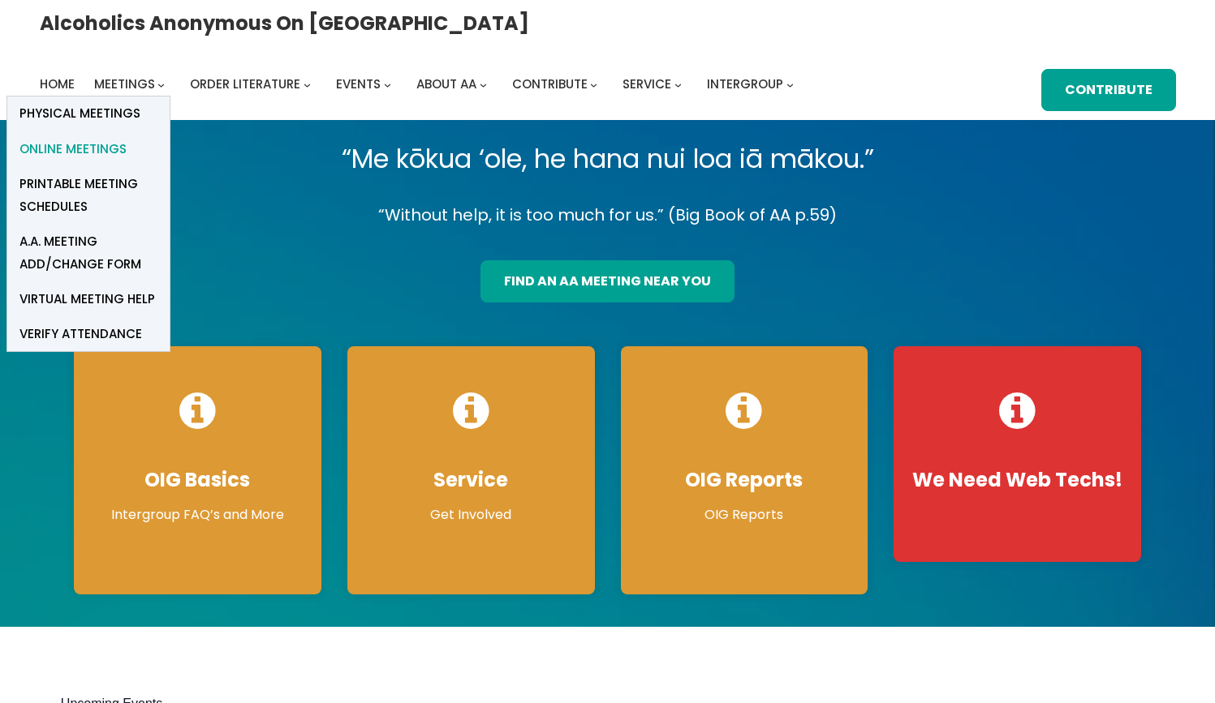
click at [127, 138] on span "Online Meetings" at bounding box center [72, 149] width 107 height 23
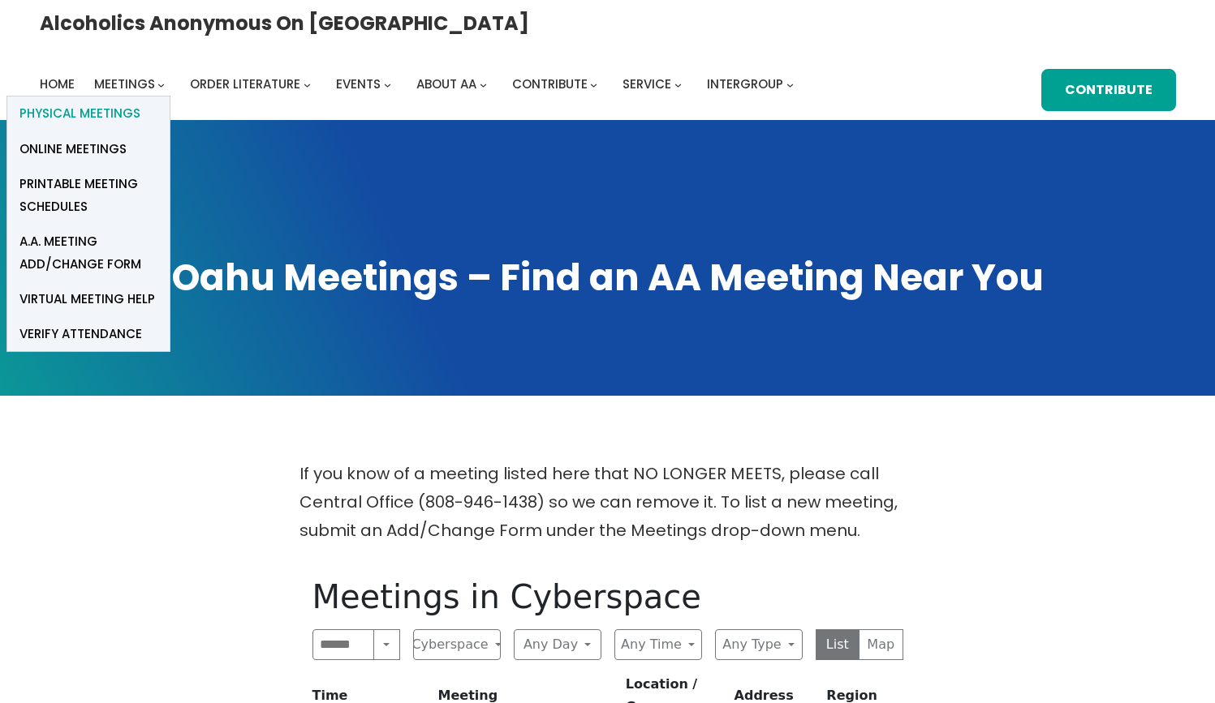
click at [140, 102] on span "Physical Meetings" at bounding box center [79, 113] width 121 height 23
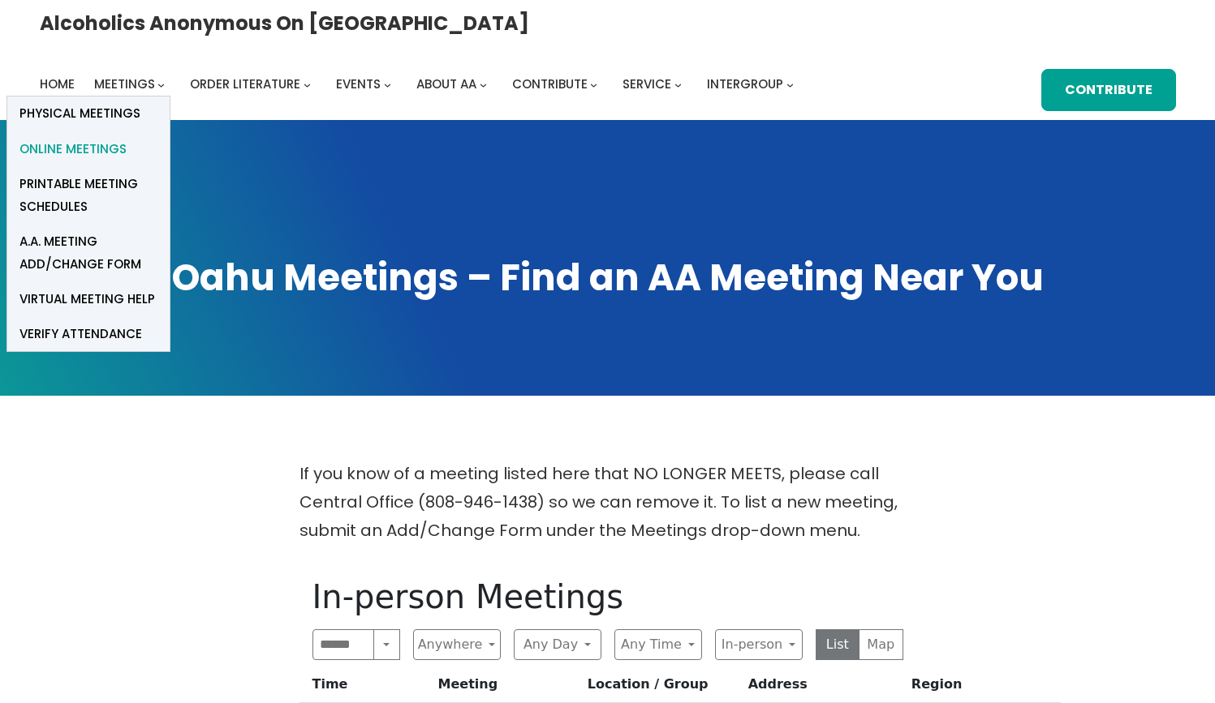
click at [127, 138] on span "Online Meetings" at bounding box center [72, 149] width 107 height 23
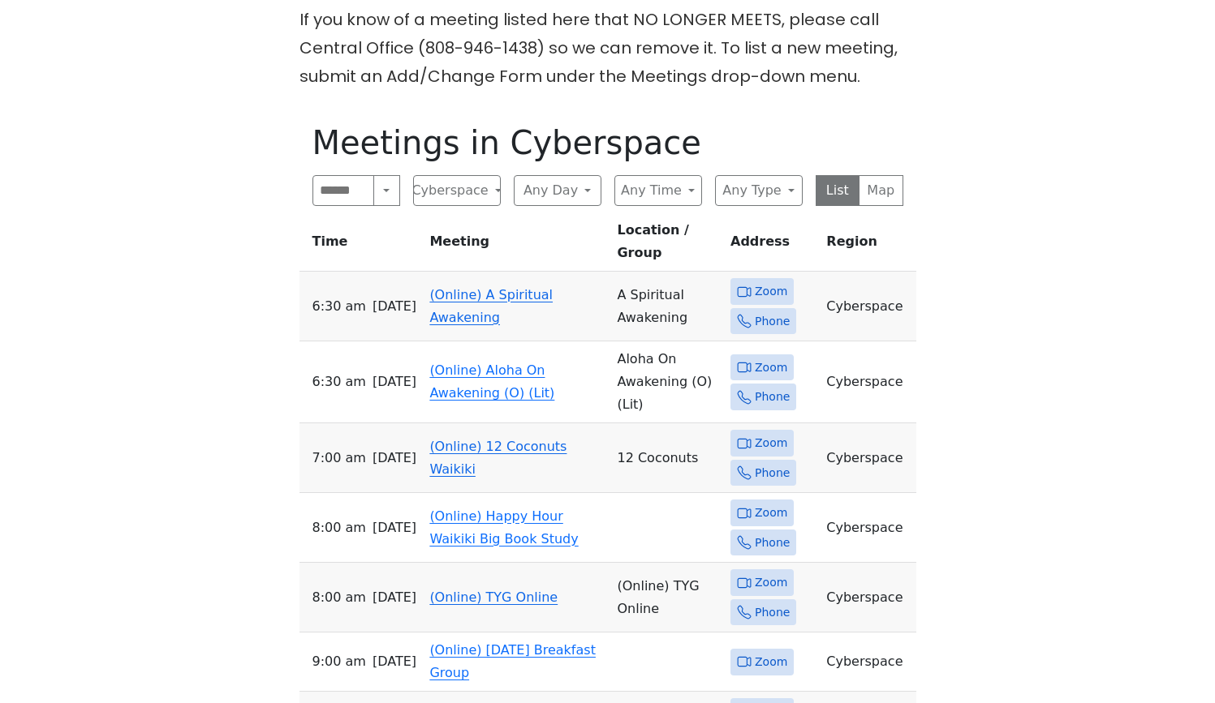
scroll to position [452, 1]
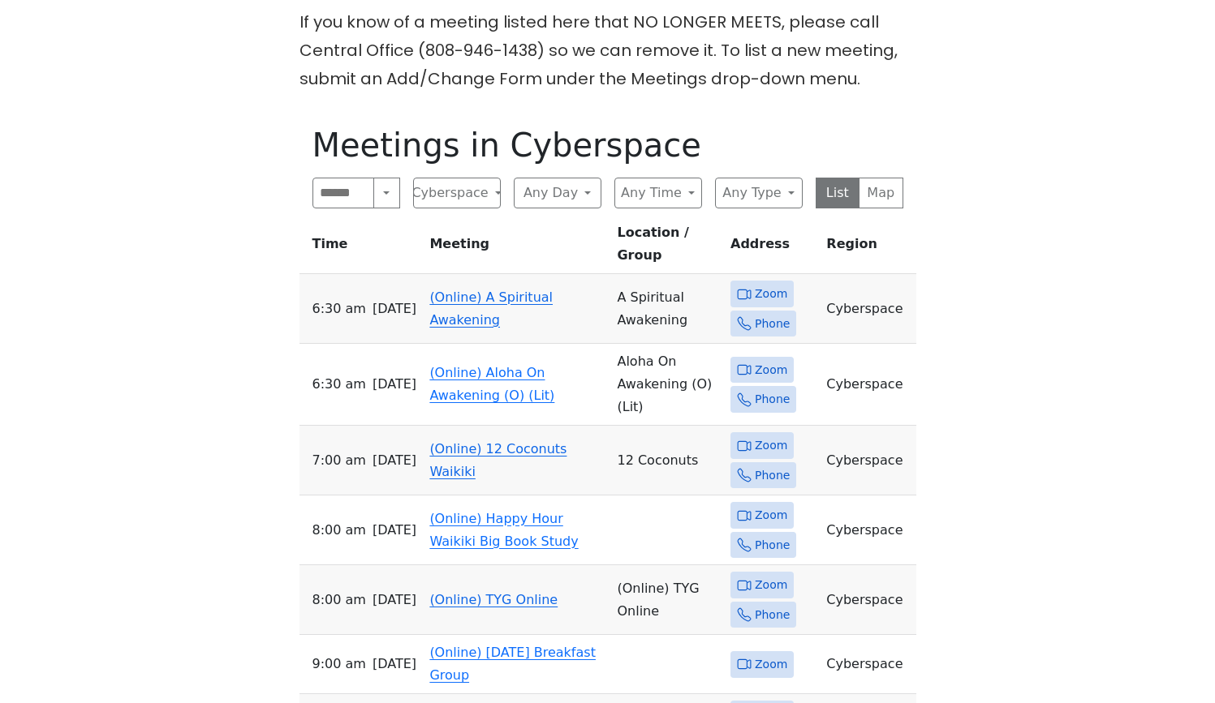
click at [472, 290] on link "(Online) A Spiritual Awakening" at bounding box center [490, 309] width 123 height 38
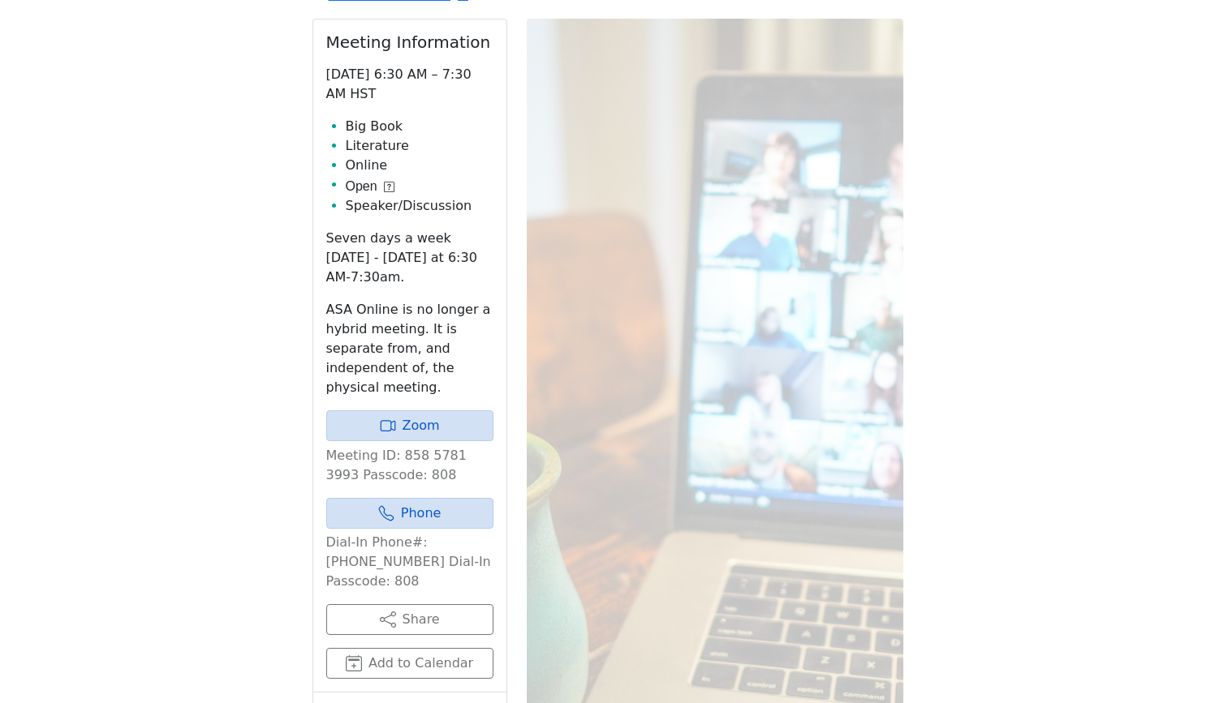
scroll to position [638, 0]
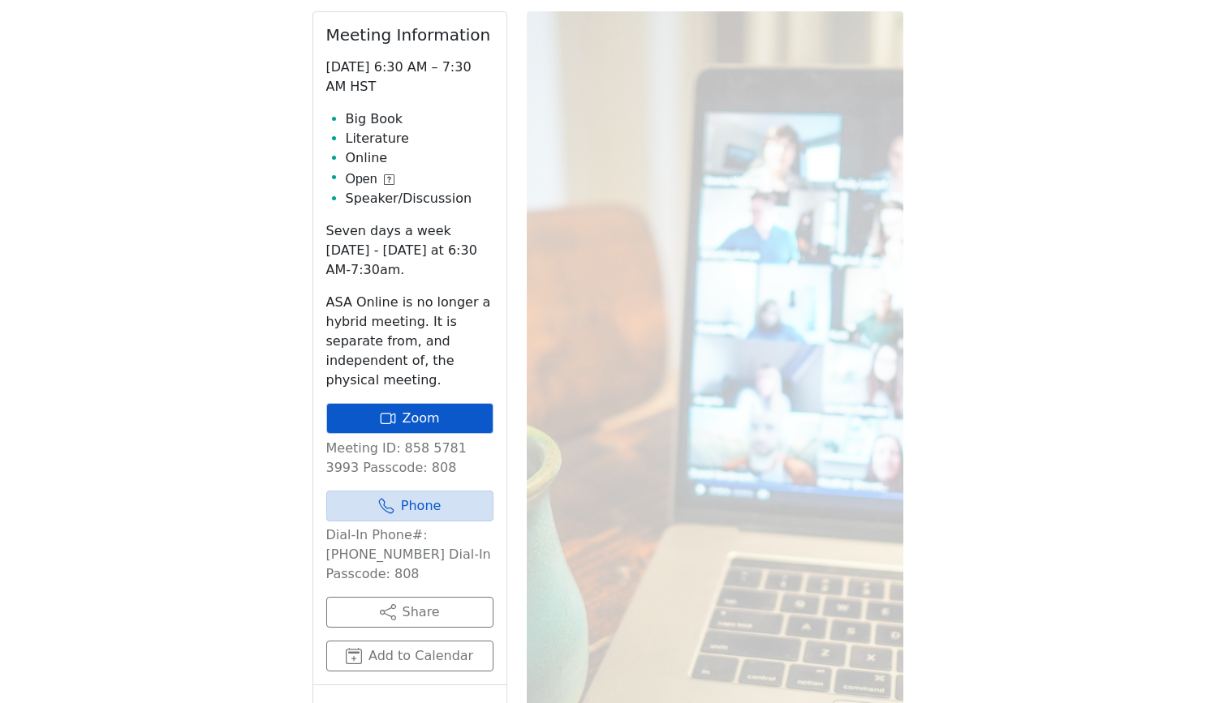
click at [439, 428] on link "Zoom" at bounding box center [409, 418] width 167 height 31
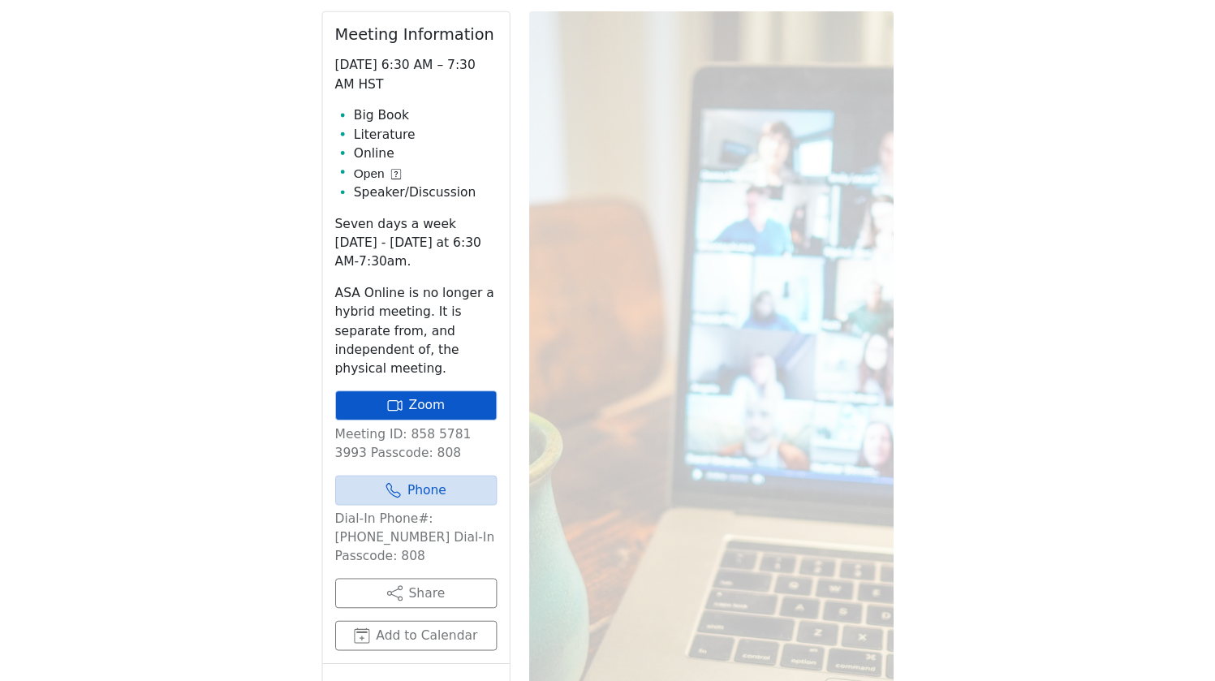
scroll to position [642, 0]
